Goal: Task Accomplishment & Management: Use online tool/utility

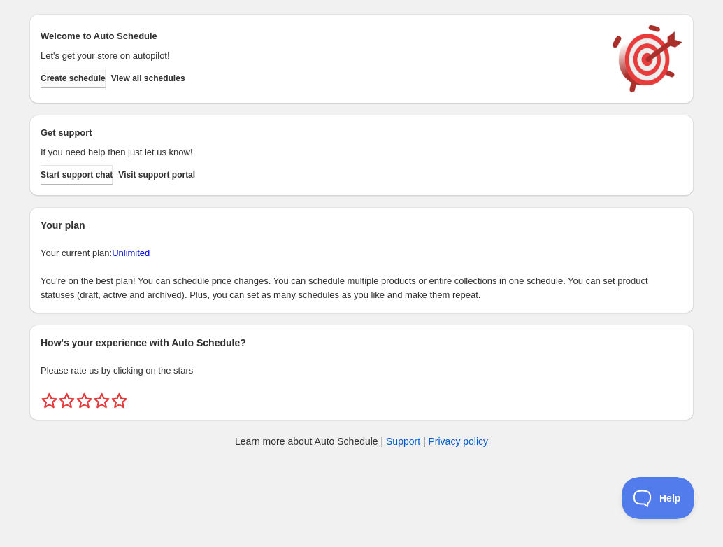
click at [97, 81] on span "Create schedule" at bounding box center [73, 78] width 65 height 11
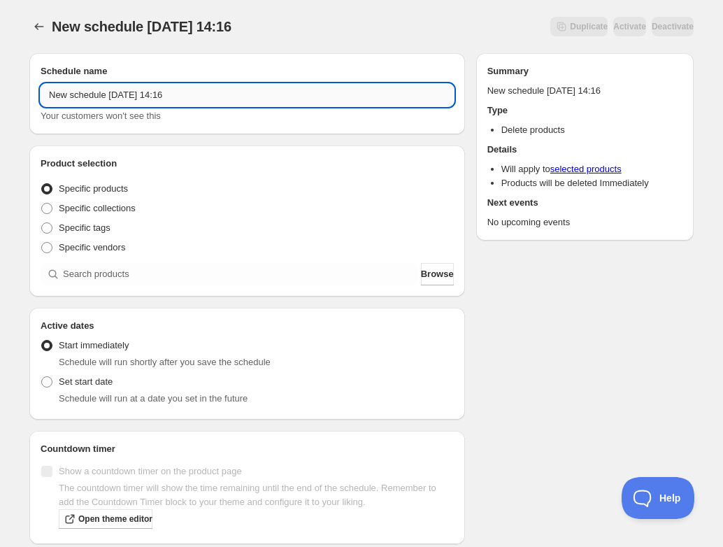
click at [134, 100] on input "New schedule [DATE] 14:16" at bounding box center [248, 95] width 414 height 22
drag, startPoint x: 204, startPoint y: 93, endPoint x: 43, endPoint y: 93, distance: 160.9
click at [43, 93] on input "New schedule [DATE] 14:16" at bounding box center [248, 95] width 414 height 22
paste input "[DATE] 6:00PM-8:00PM | [PERSON_NAME] o' Lantern Luminary"
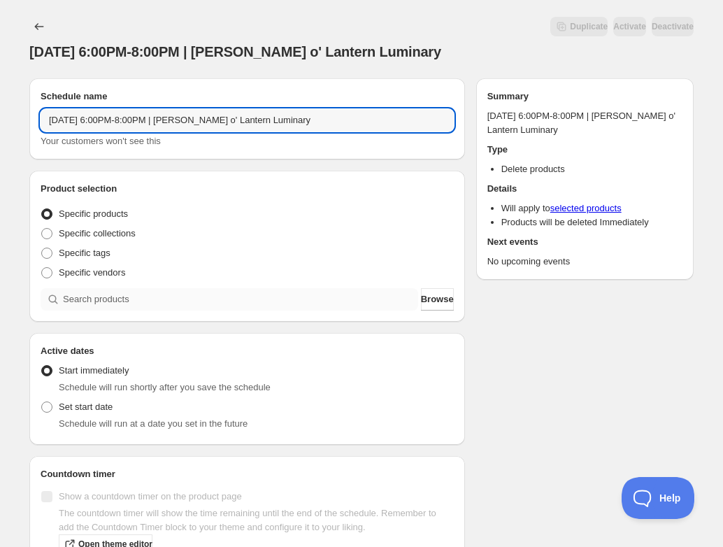
type input "[DATE] 6:00PM-8:00PM | [PERSON_NAME] o' Lantern Luminary"
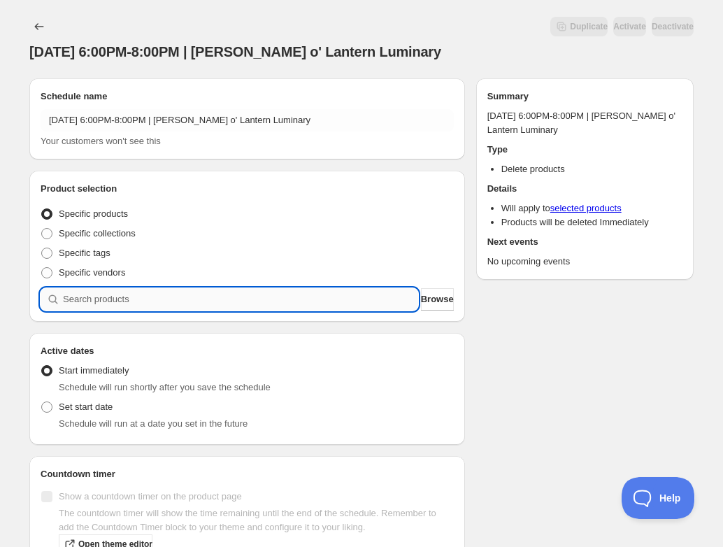
click at [209, 297] on input "search" at bounding box center [240, 299] width 355 height 22
paste input "[DATE] 6:00PM-8:00PM | [PERSON_NAME] o' Lantern Luminary"
type input "[DATE] 6:00PM-8:00PM | [PERSON_NAME] o' Lantern Luminary"
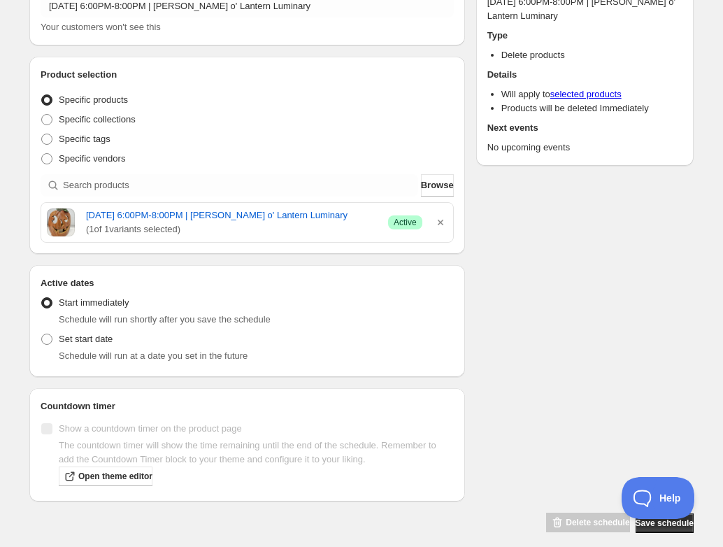
scroll to position [140, 0]
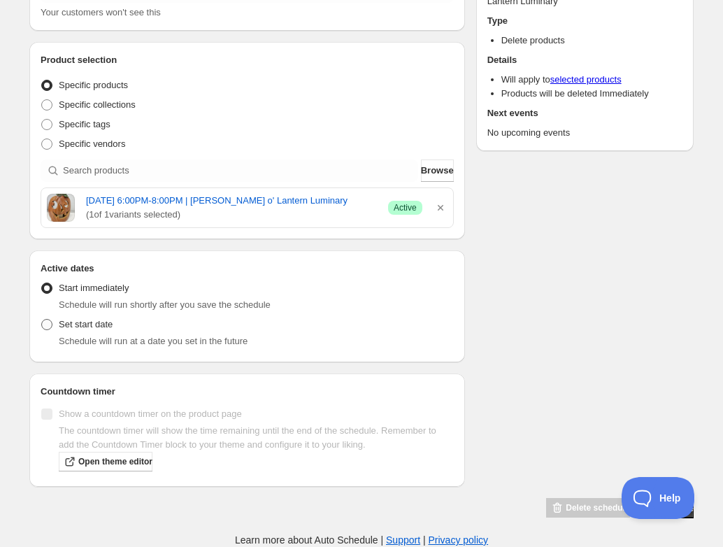
click at [46, 327] on span at bounding box center [46, 324] width 11 height 11
click at [42, 320] on input "Set start date" at bounding box center [41, 319] width 1 height 1
radio input "true"
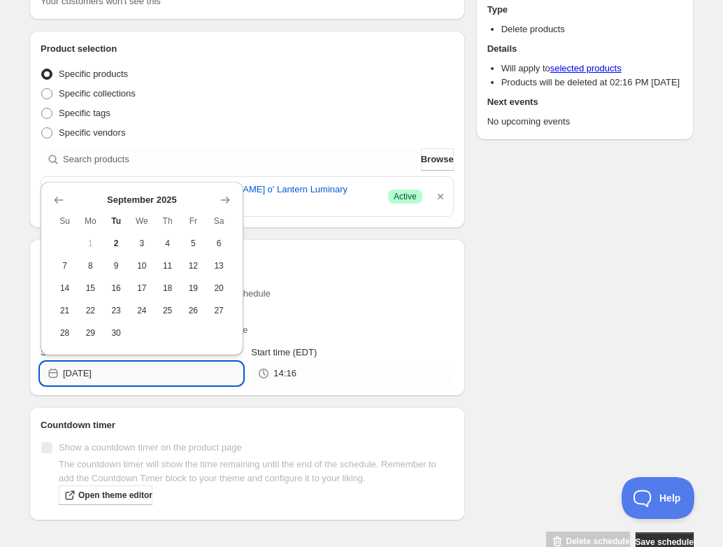
click at [113, 385] on input "[DATE]" at bounding box center [153, 373] width 180 height 22
click at [225, 204] on icon "Show next month, October 2025" at bounding box center [225, 200] width 14 height 14
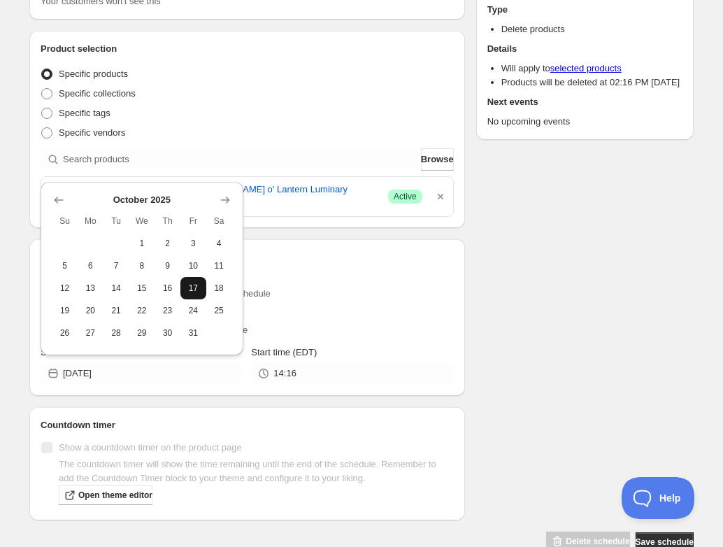
click at [194, 286] on span "17" at bounding box center [193, 288] width 15 height 11
type input "[DATE]"
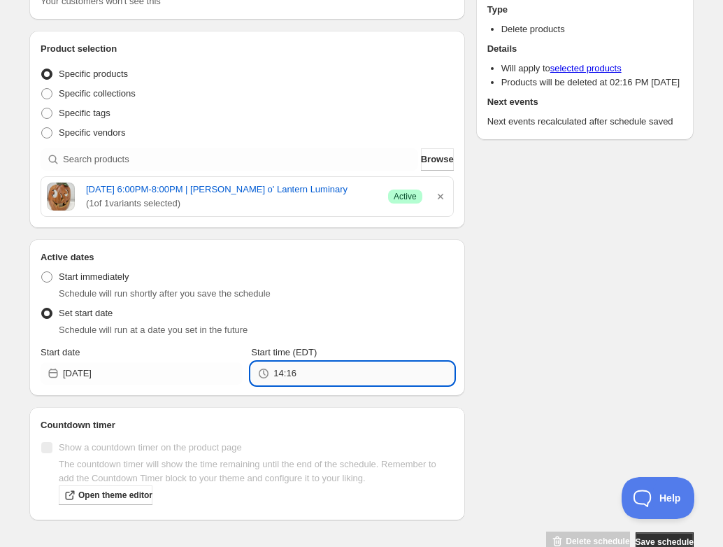
click at [283, 385] on input "14:16" at bounding box center [364, 373] width 180 height 22
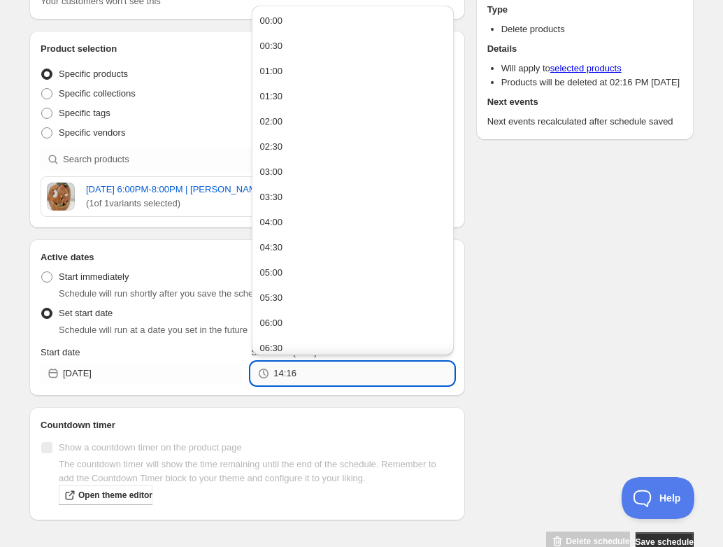
drag, startPoint x: 278, startPoint y: 380, endPoint x: 300, endPoint y: 379, distance: 22.4
click at [300, 379] on input "14:16" at bounding box center [364, 373] width 180 height 22
type input "1"
type input "20:00"
click at [516, 395] on div "Schedule name [DATE] 6:00PM-8:00PM | [PERSON_NAME] o' Lantern Luminary Your cus…" at bounding box center [356, 240] width 676 height 626
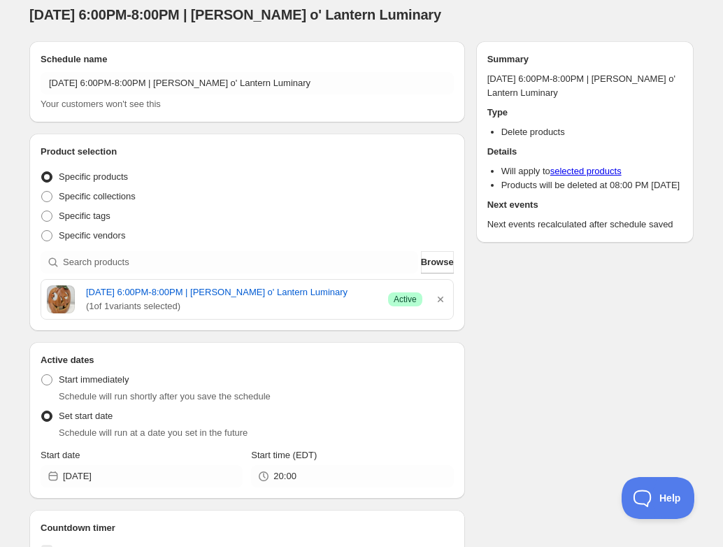
scroll to position [0, 0]
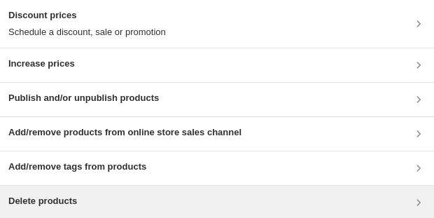
click at [60, 199] on h3 "Delete products" at bounding box center [42, 201] width 69 height 14
